Goal: Book appointment/travel/reservation

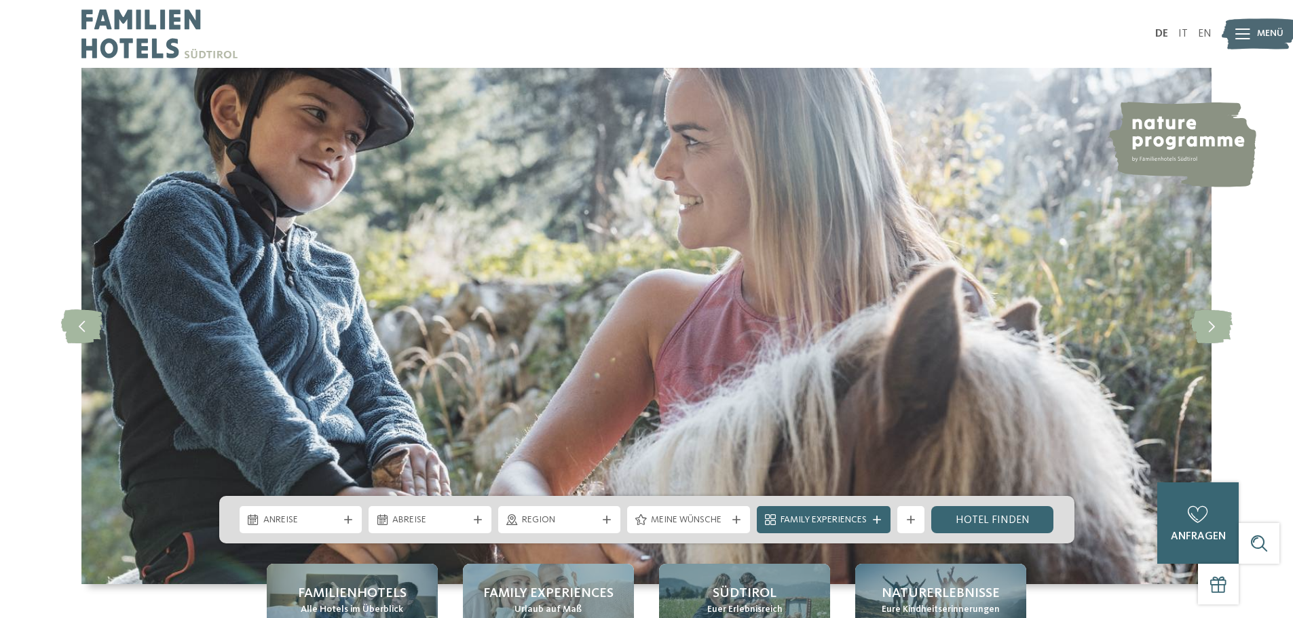
scroll to position [68, 0]
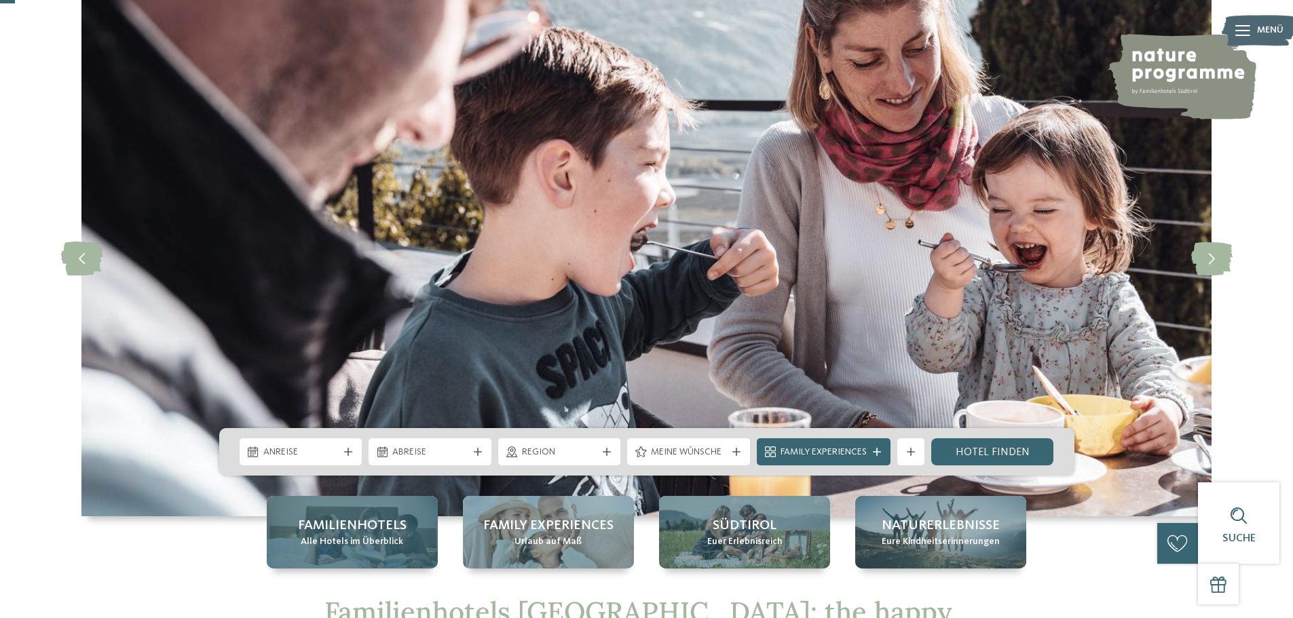
click at [345, 531] on span "Familienhotels" at bounding box center [352, 525] width 109 height 19
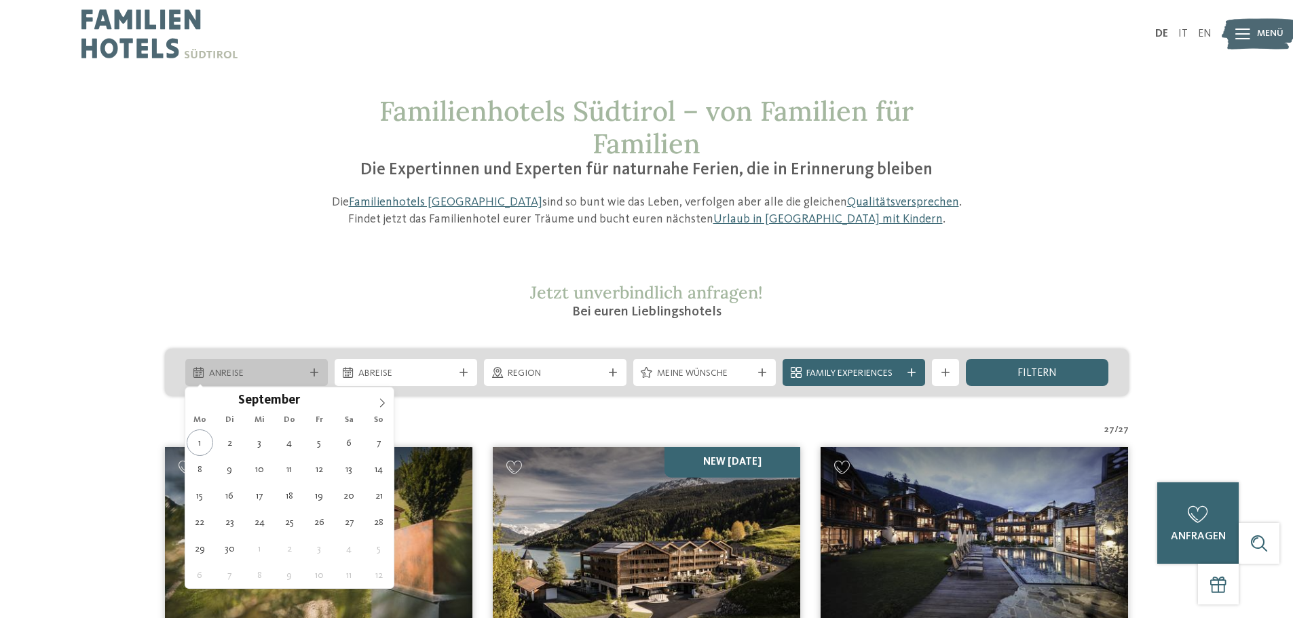
click at [283, 375] on span "Anreise" at bounding box center [256, 374] width 95 height 14
type div "03.09.2025"
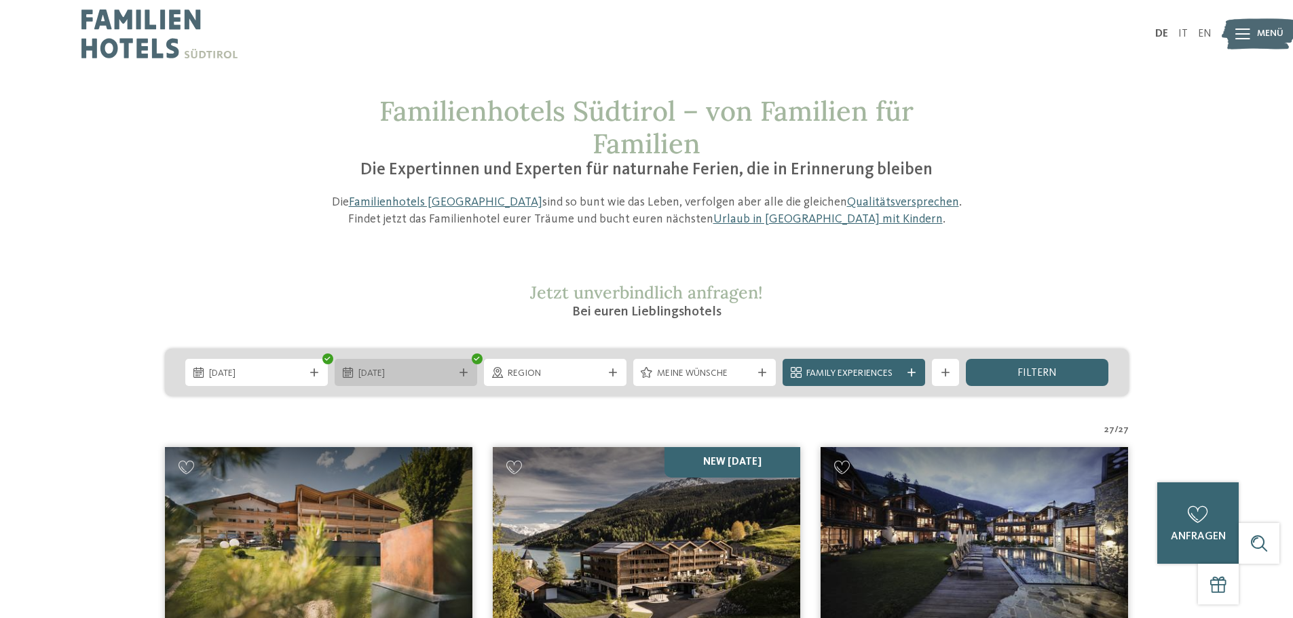
click at [463, 374] on icon at bounding box center [463, 373] width 8 height 8
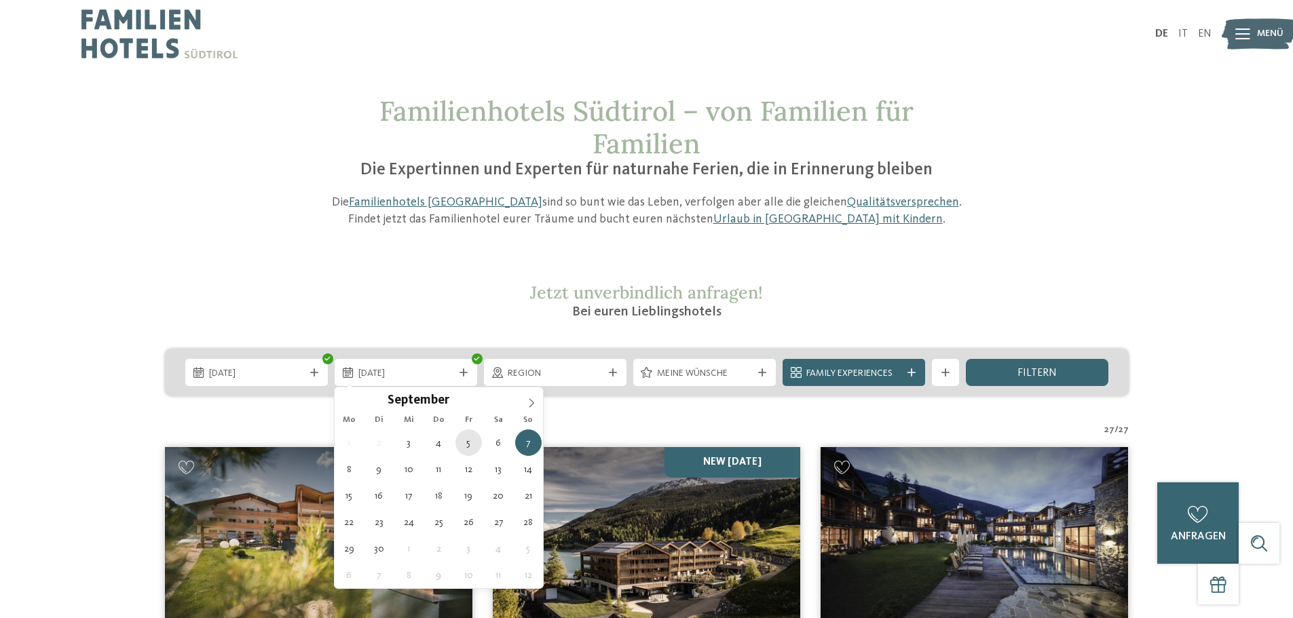
type div "05.09.2025"
click at [464, 377] on div "05.09.2025" at bounding box center [406, 372] width 143 height 27
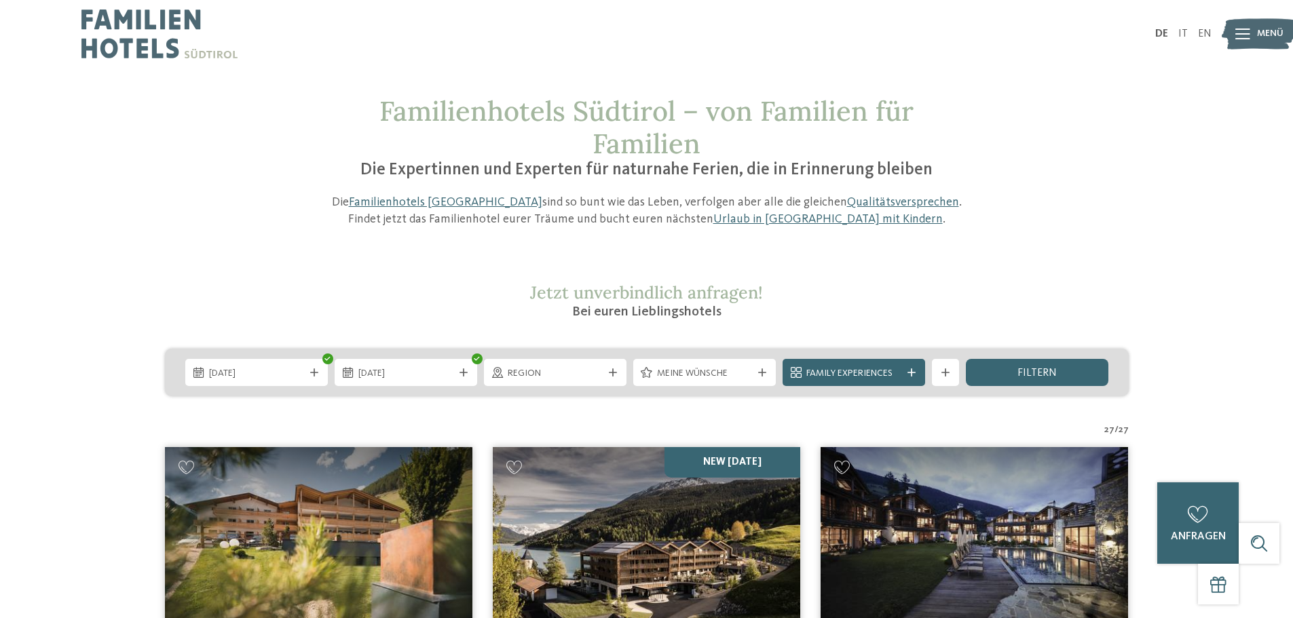
click at [925, 372] on div "Family Experiences" at bounding box center [853, 372] width 149 height 27
click at [907, 374] on icon at bounding box center [911, 373] width 8 height 8
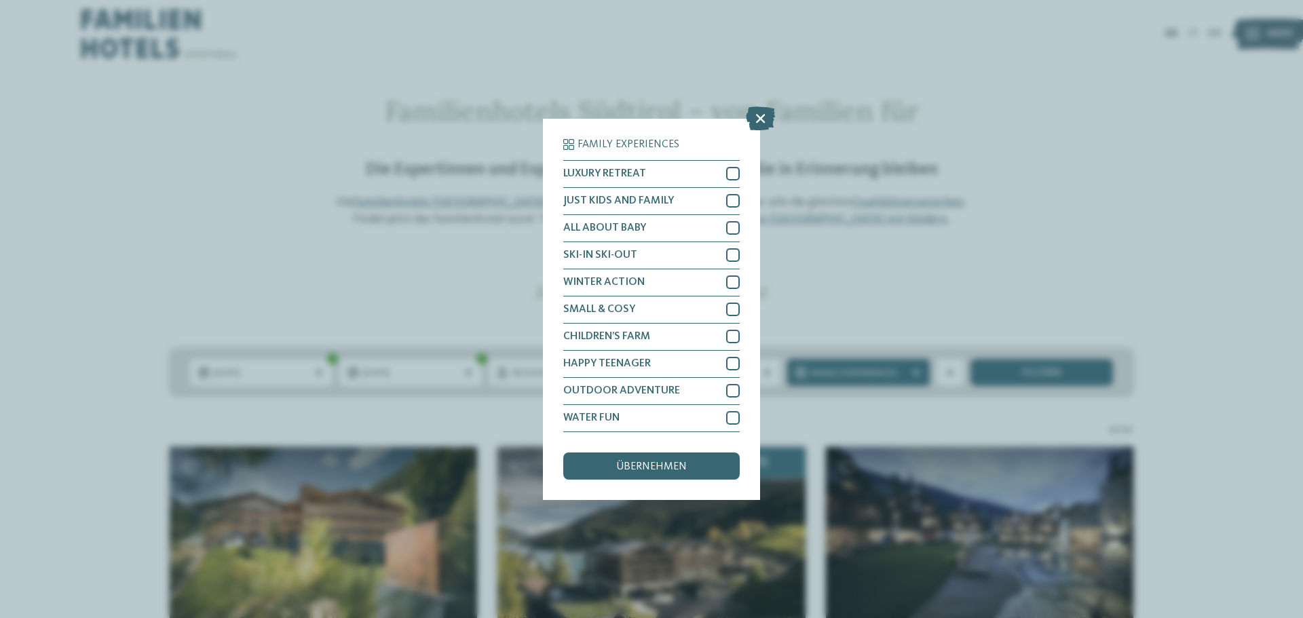
click at [956, 265] on div "Family Experiences LUXURY RETREAT JUST KIDS AND FAMILY" at bounding box center [651, 309] width 1303 height 618
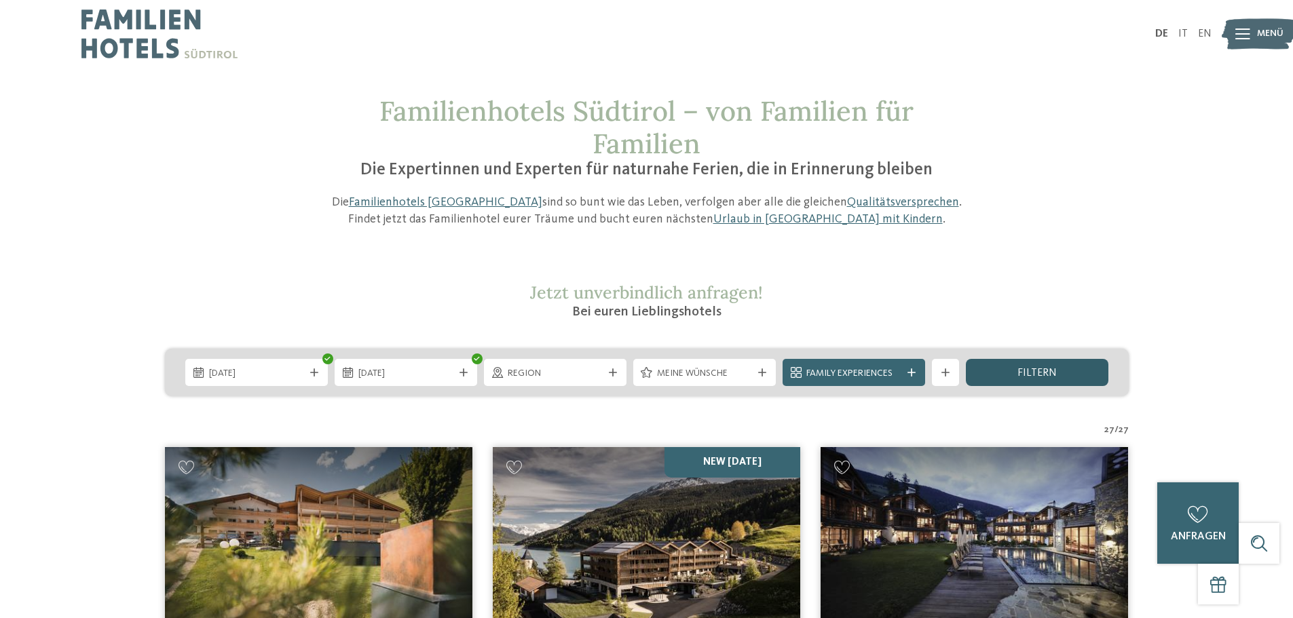
click at [1007, 377] on div "filtern" at bounding box center [1037, 372] width 143 height 27
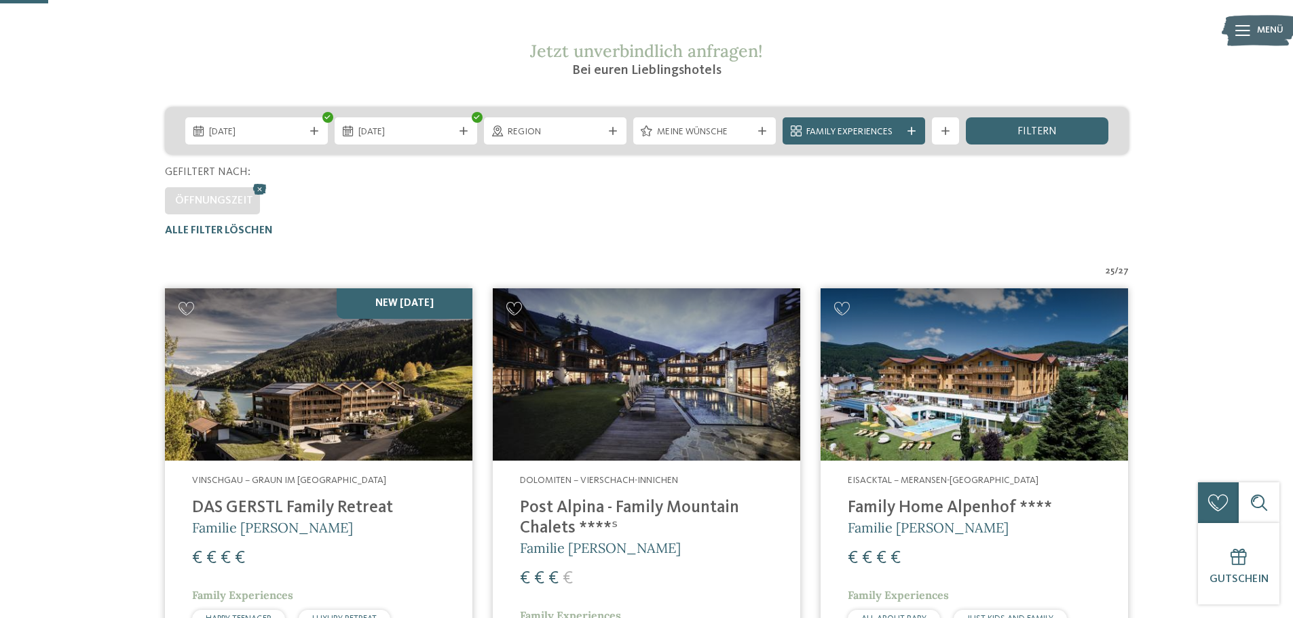
scroll to position [174, 0]
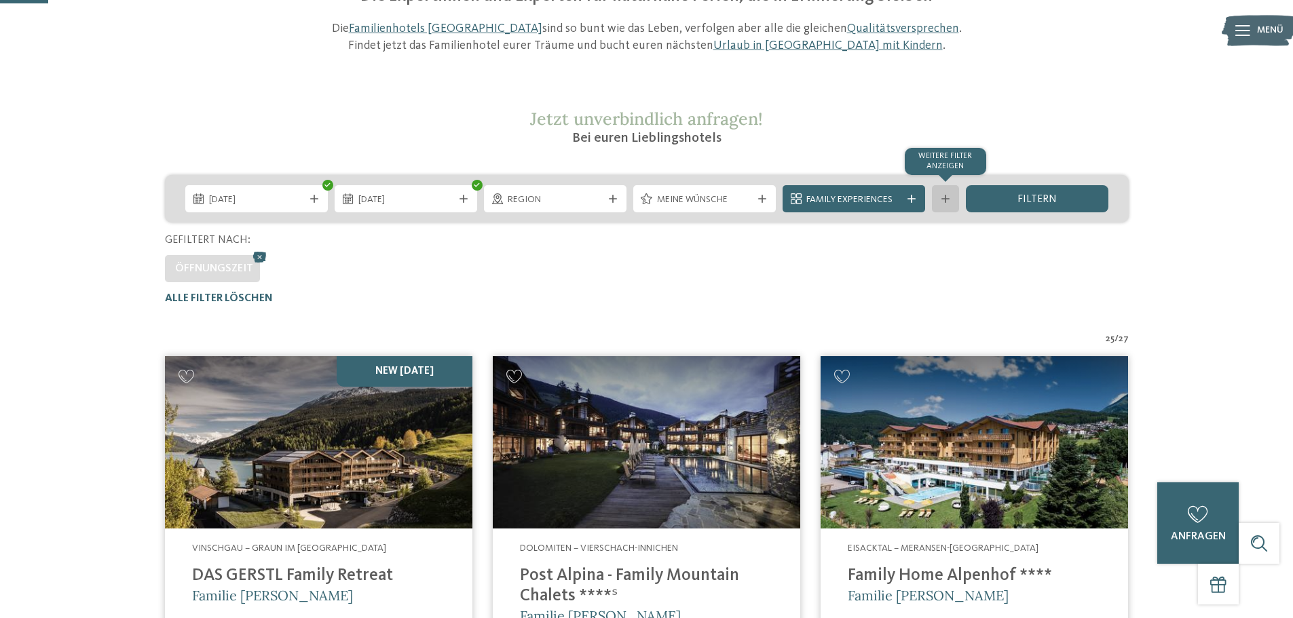
click at [937, 198] on div "Weitere Filter anzeigen" at bounding box center [945, 198] width 27 height 27
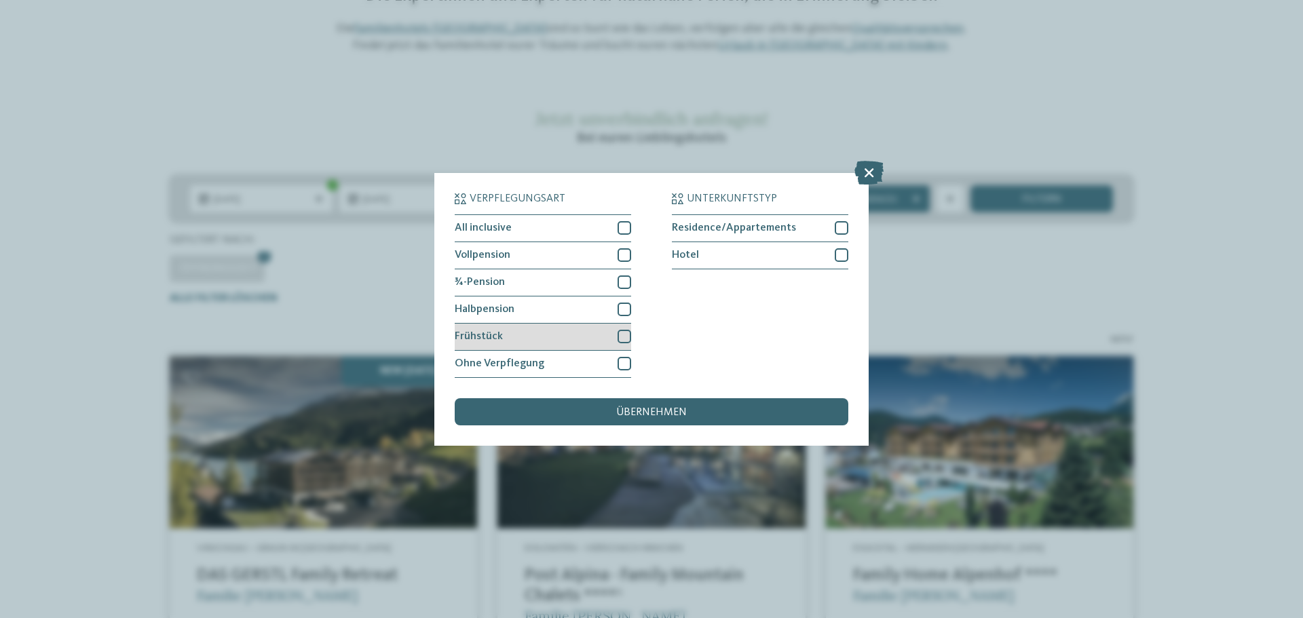
click at [622, 335] on div at bounding box center [625, 337] width 14 height 14
click at [680, 415] on span "übernehmen" at bounding box center [651, 412] width 71 height 11
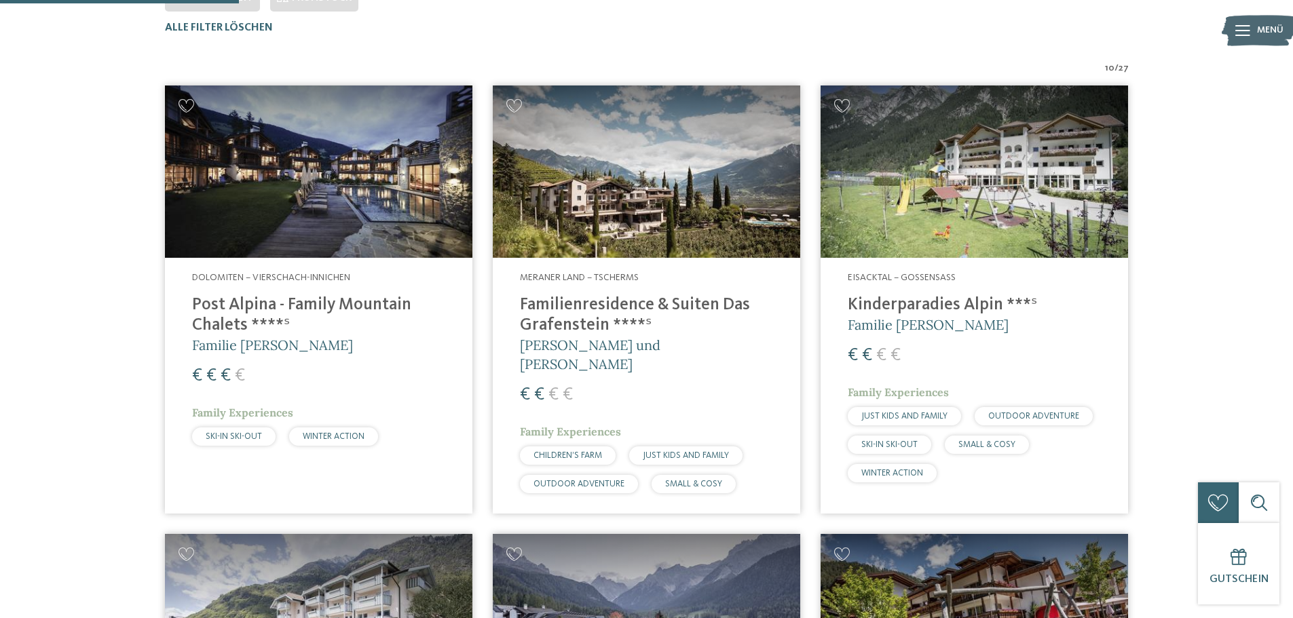
scroll to position [445, 0]
